Goal: Find contact information: Obtain details needed to contact an individual or organization

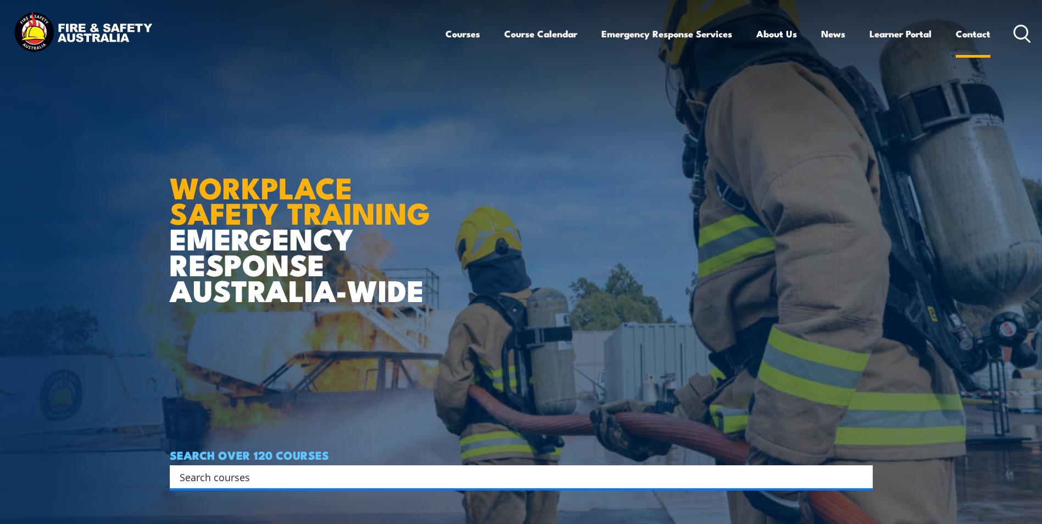
click at [972, 37] on link "Contact" at bounding box center [972, 33] width 35 height 29
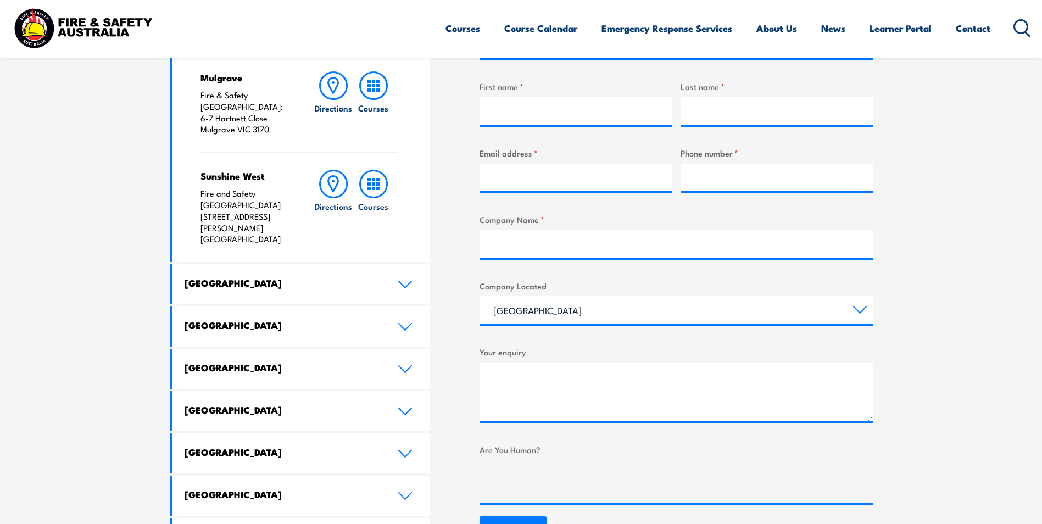
scroll to position [439, 0]
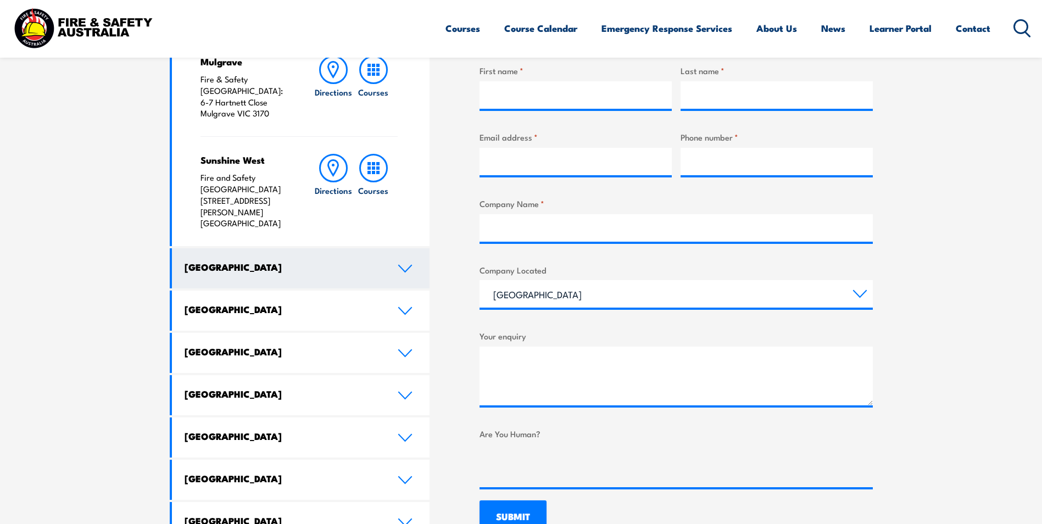
click at [413, 248] on link "[GEOGRAPHIC_DATA]" at bounding box center [301, 268] width 258 height 40
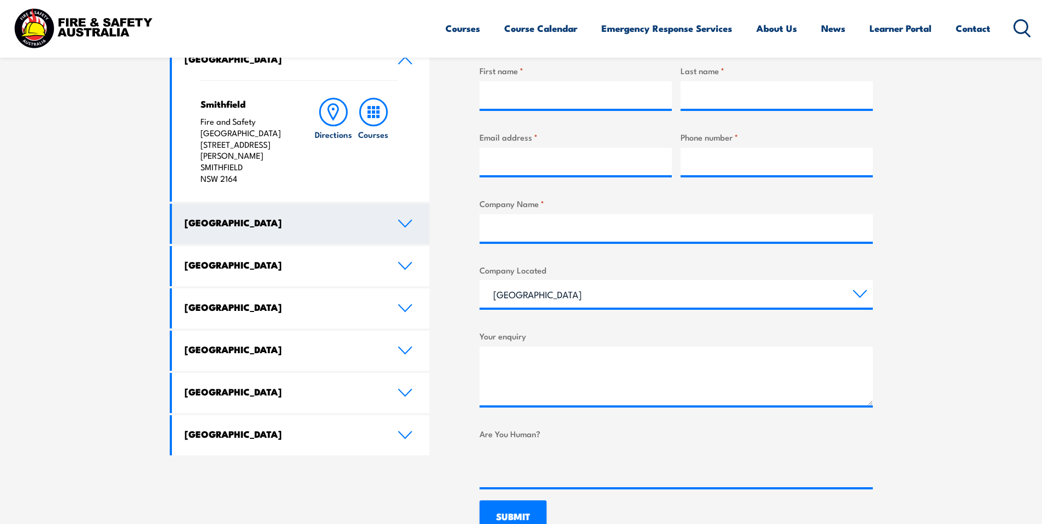
scroll to position [329, 0]
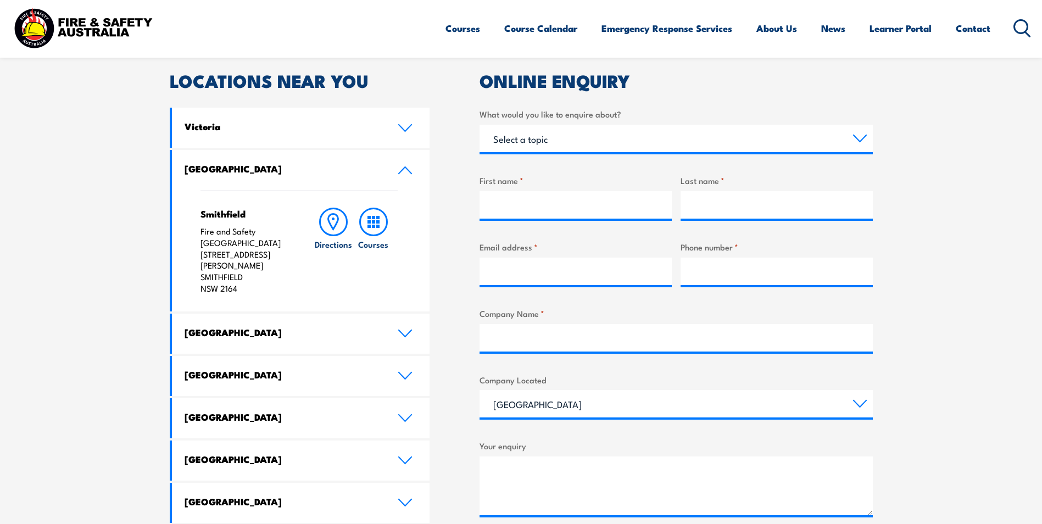
click at [404, 169] on icon at bounding box center [405, 170] width 13 height 7
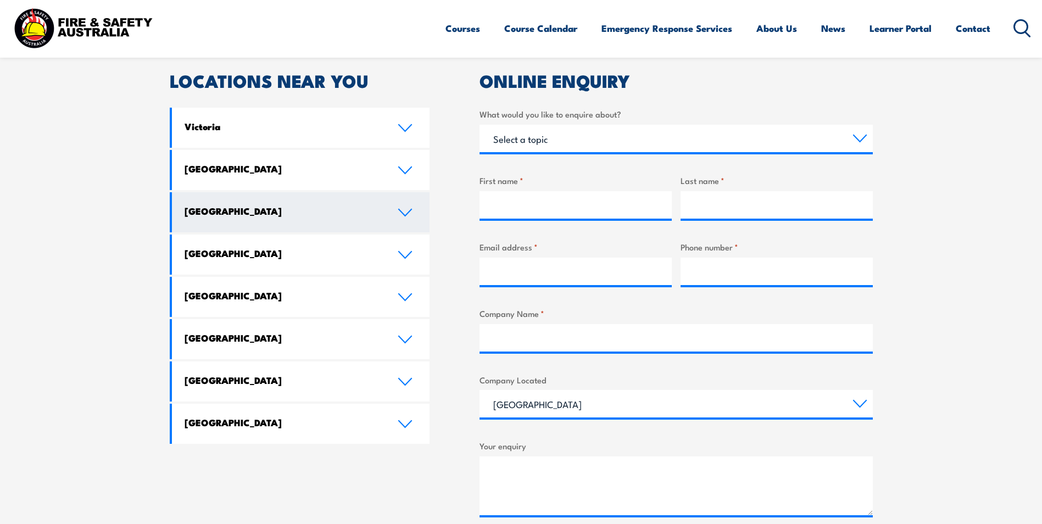
click at [409, 219] on link "[GEOGRAPHIC_DATA]" at bounding box center [301, 212] width 258 height 40
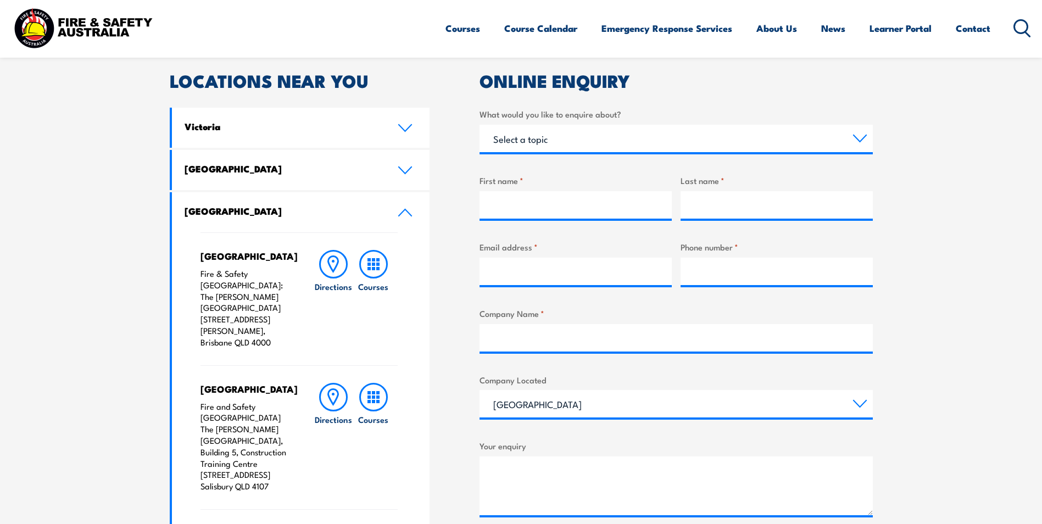
click at [407, 215] on icon at bounding box center [405, 212] width 15 height 9
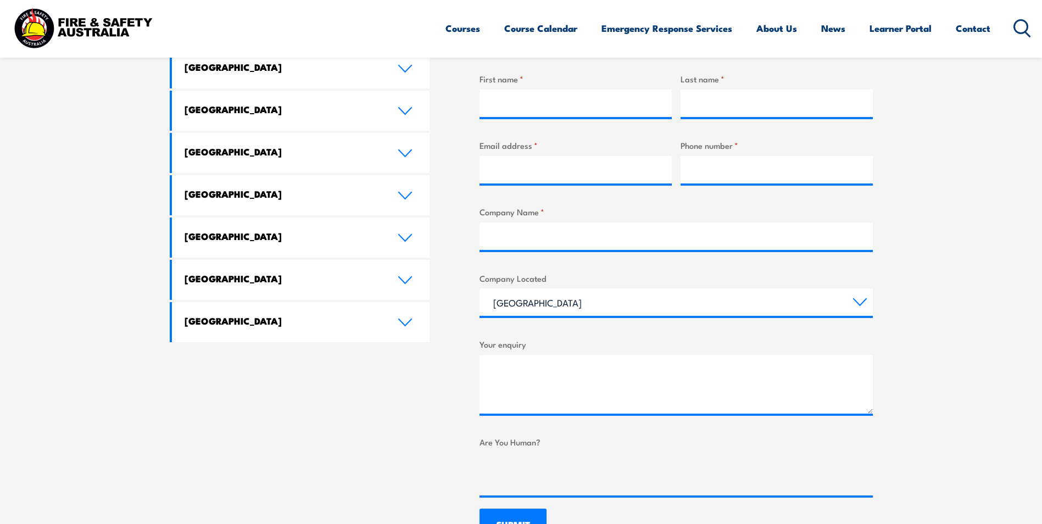
scroll to position [439, 0]
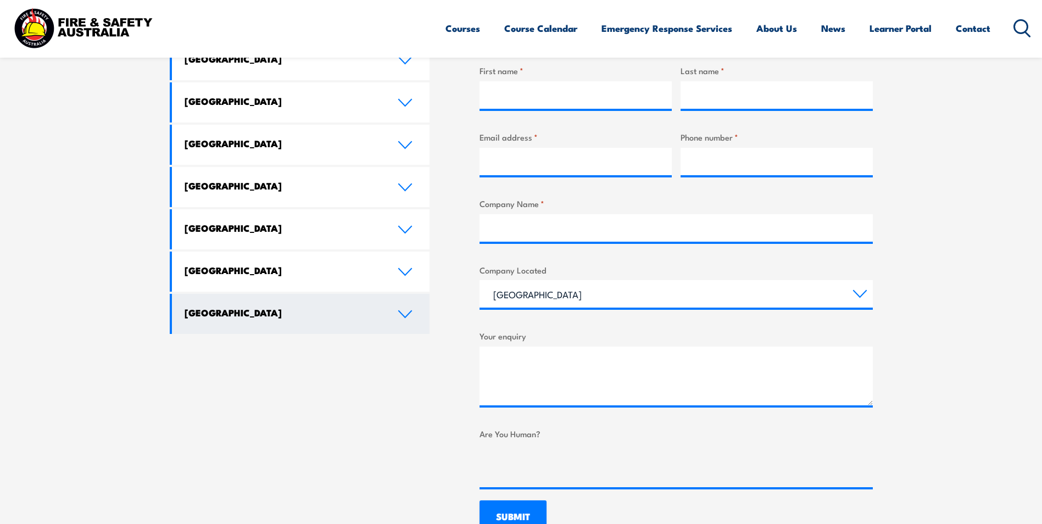
click at [390, 313] on link "[GEOGRAPHIC_DATA]" at bounding box center [301, 314] width 258 height 40
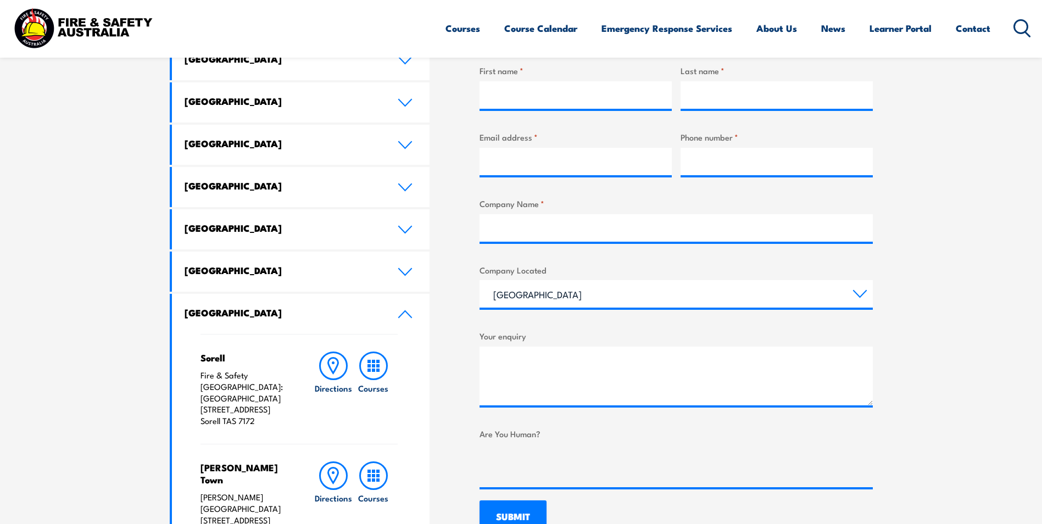
click at [407, 311] on icon at bounding box center [405, 314] width 15 height 9
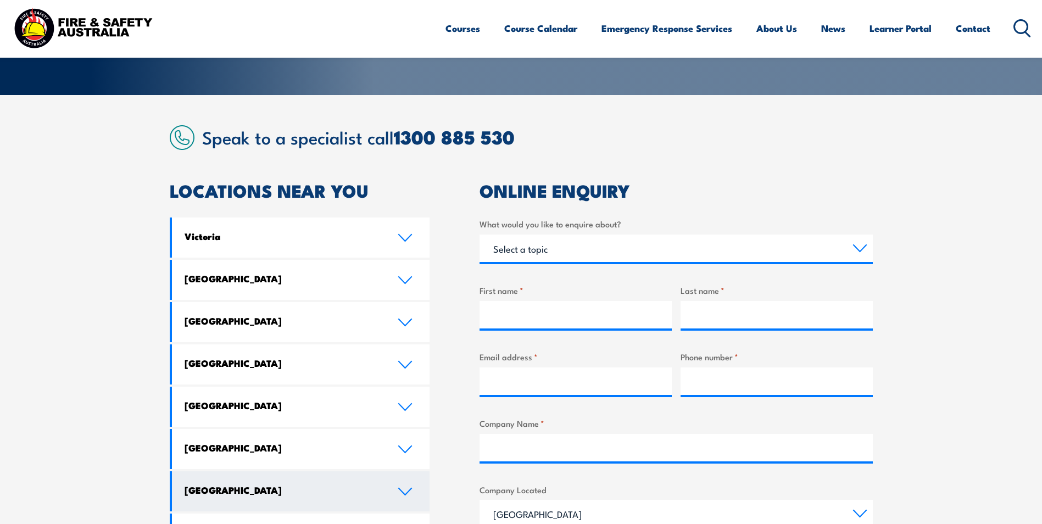
scroll to position [165, 0]
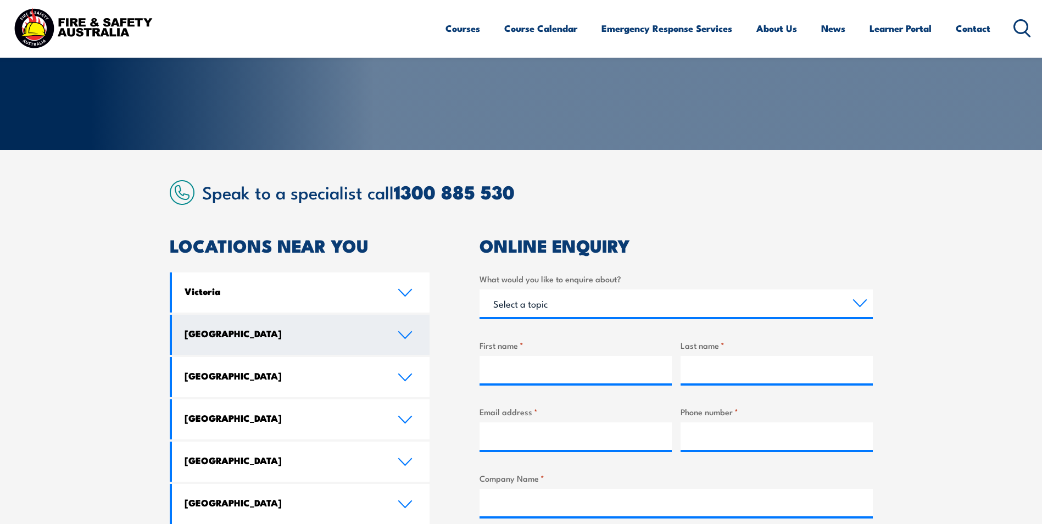
click at [404, 331] on icon at bounding box center [405, 335] width 15 height 9
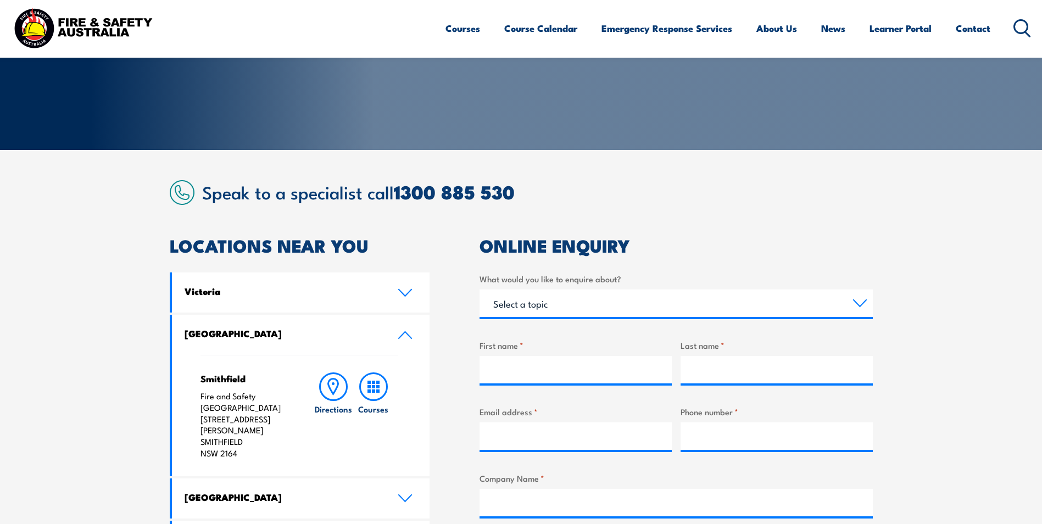
click at [405, 331] on icon at bounding box center [405, 335] width 15 height 9
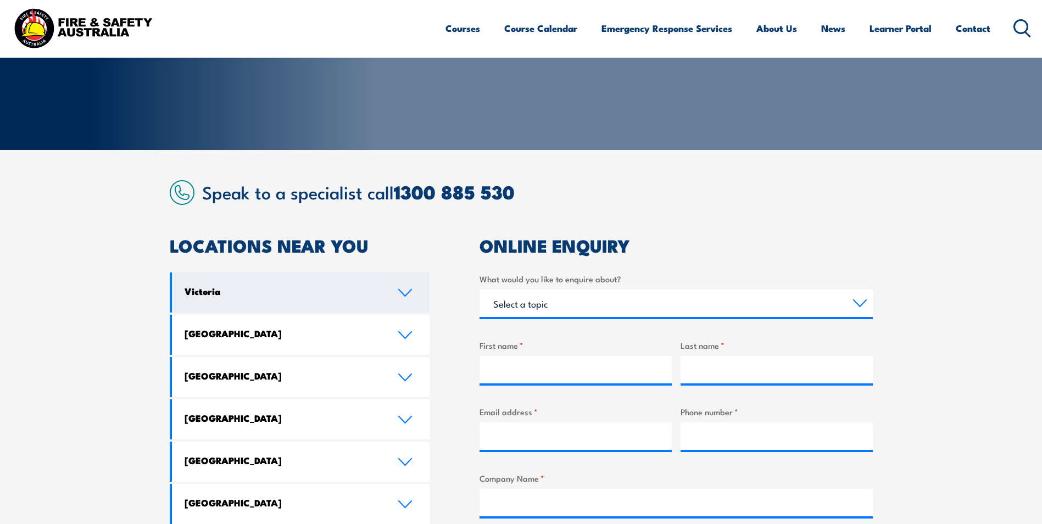
click at [407, 296] on icon at bounding box center [405, 292] width 15 height 9
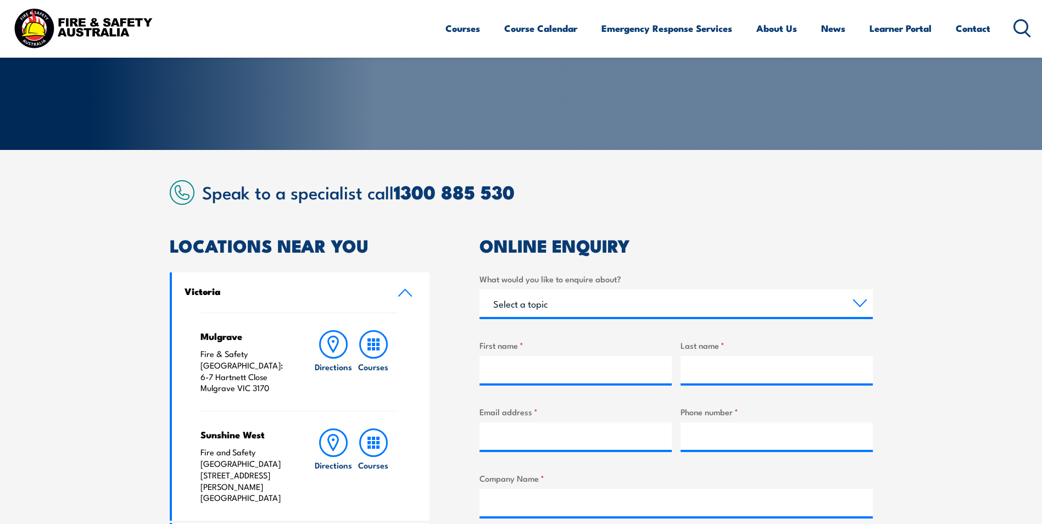
click at [407, 294] on icon at bounding box center [405, 292] width 15 height 9
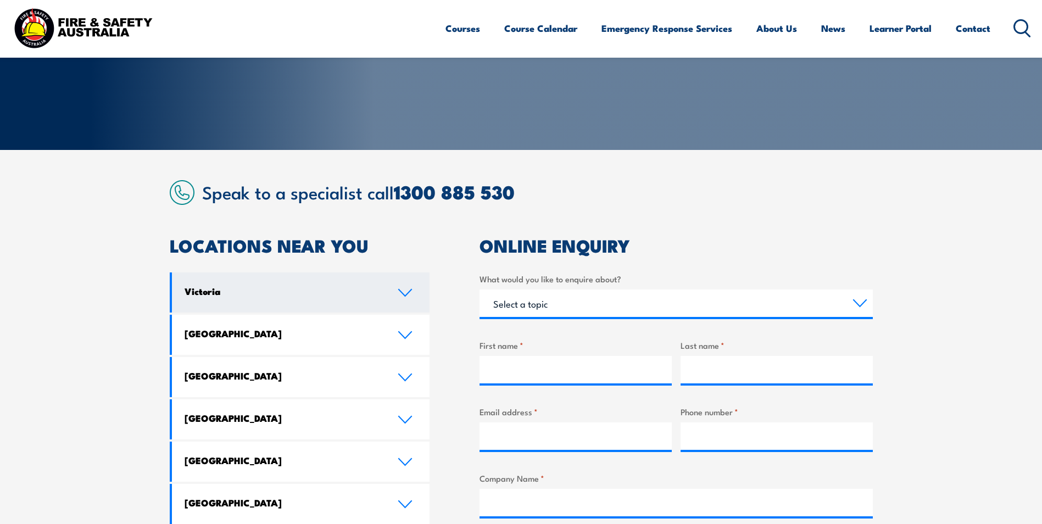
click at [403, 295] on icon at bounding box center [405, 292] width 15 height 9
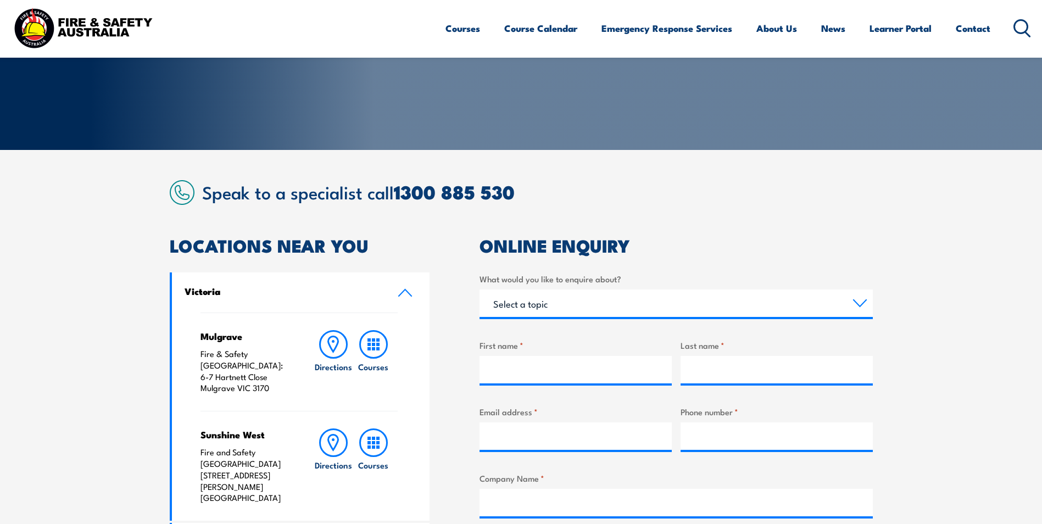
click at [402, 290] on icon at bounding box center [405, 292] width 15 height 9
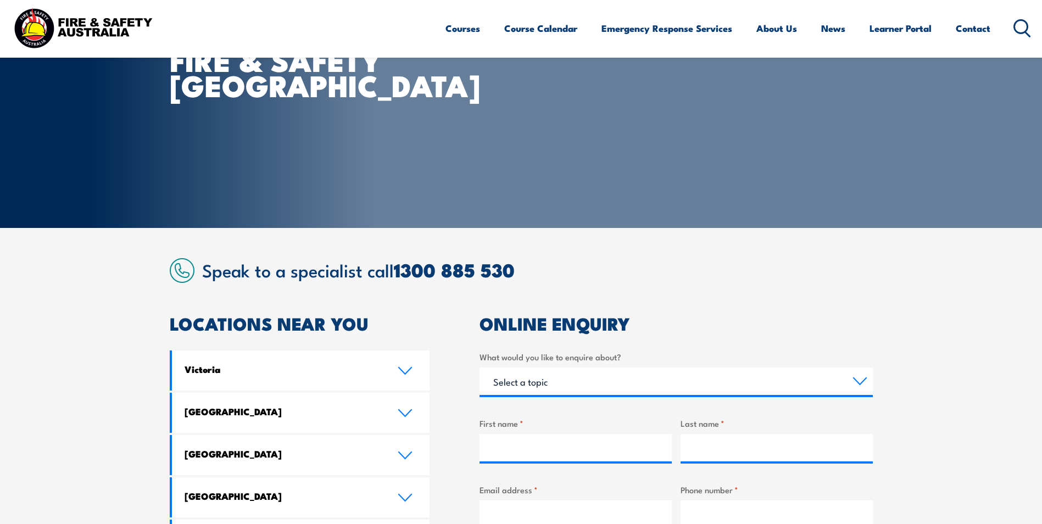
scroll to position [0, 0]
